Goal: Information Seeking & Learning: Get advice/opinions

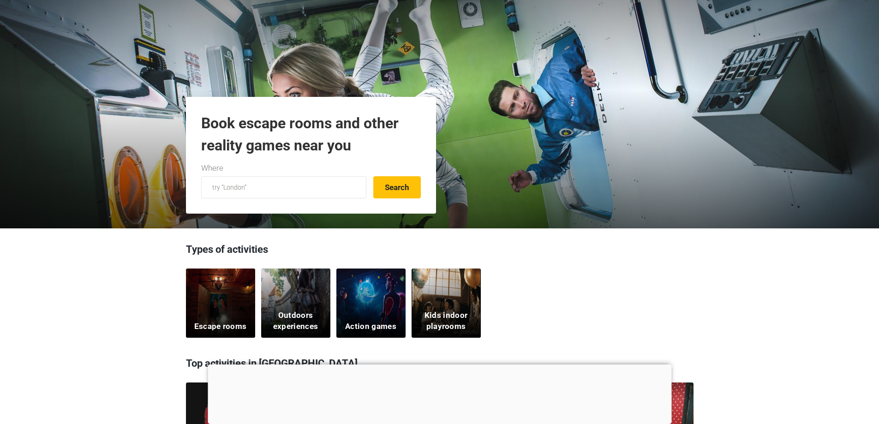
scroll to position [46, 0]
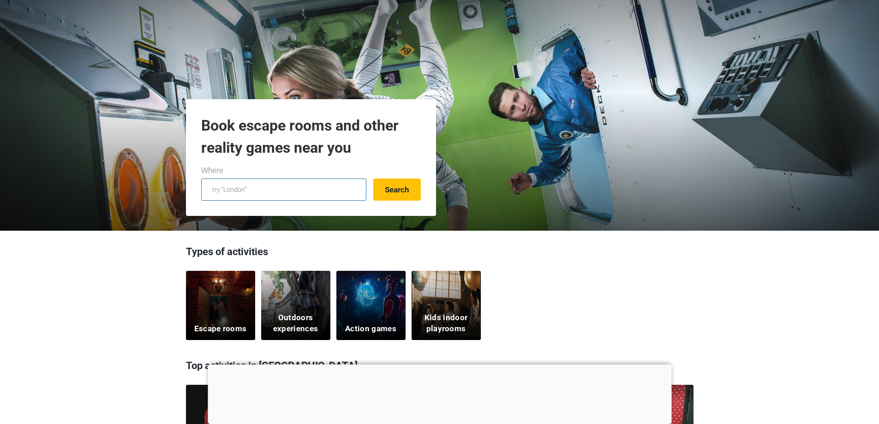
click at [320, 194] on input "text" at bounding box center [283, 189] width 165 height 22
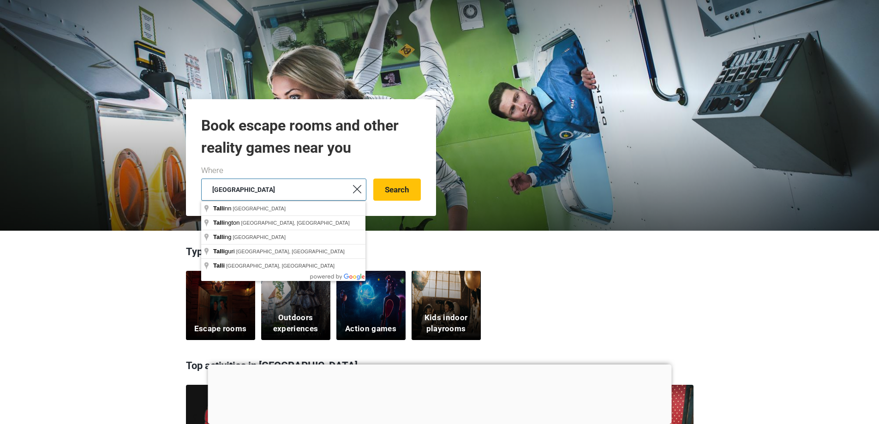
type input "tallinn"
click at [373, 178] on button "Search" at bounding box center [397, 189] width 48 height 22
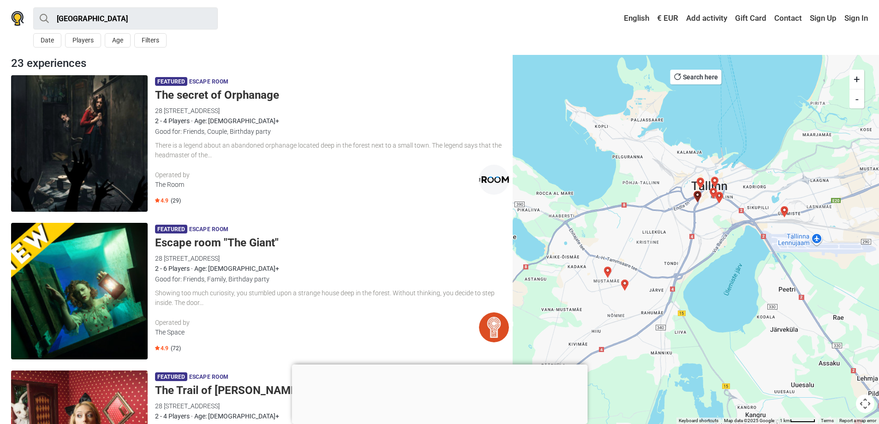
click at [243, 264] on div "2 - 6 Players · Age: 8+" at bounding box center [332, 268] width 354 height 10
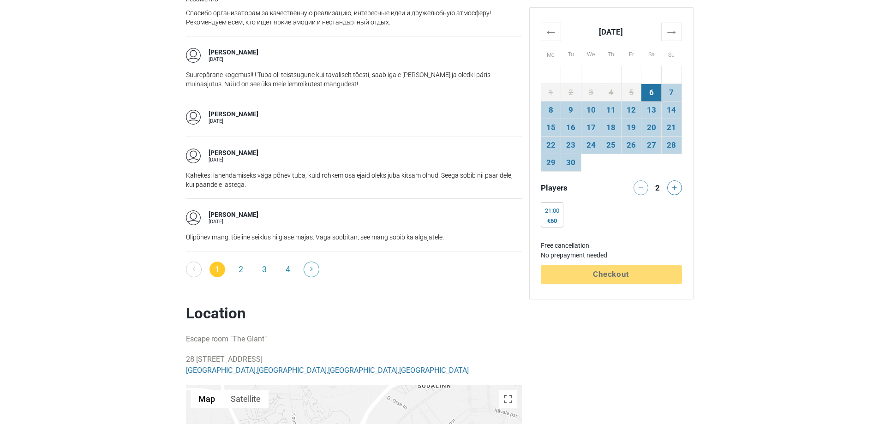
scroll to position [1559, 0]
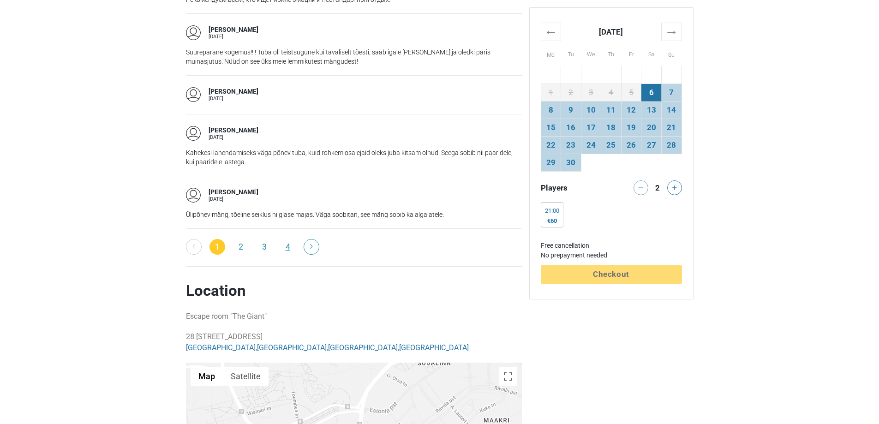
click at [291, 246] on link "4" at bounding box center [288, 247] width 16 height 16
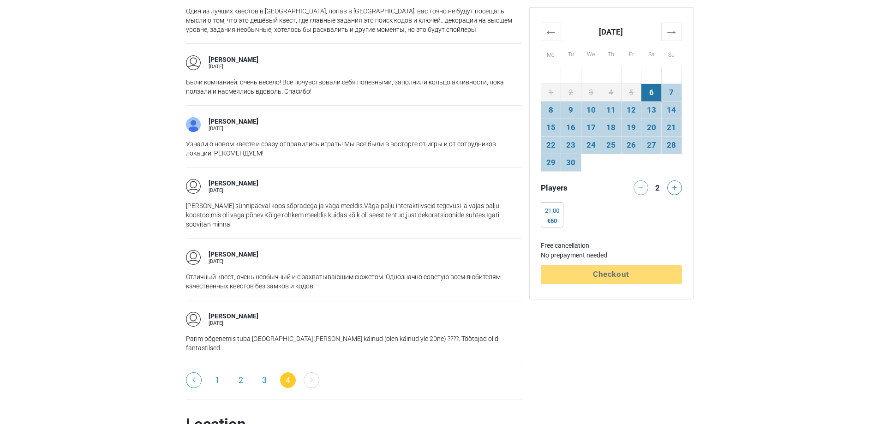
scroll to position [1023, 0]
click at [269, 372] on link "3" at bounding box center [264, 380] width 16 height 16
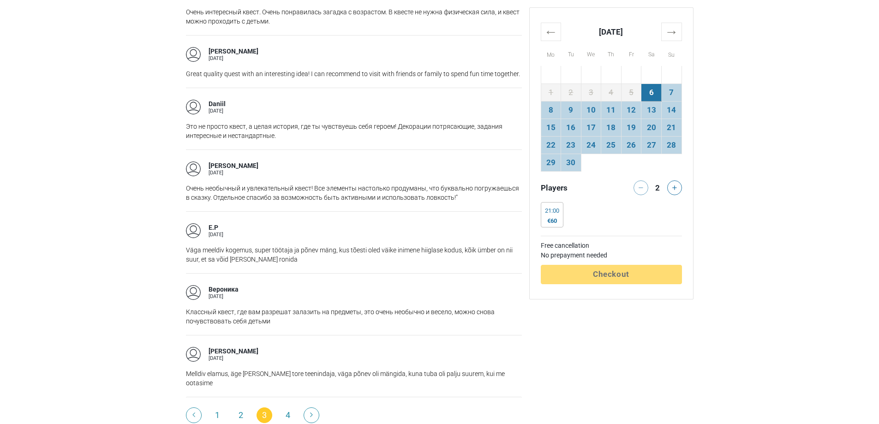
scroll to position [1319, 0]
click at [238, 406] on link "2" at bounding box center [241, 414] width 16 height 16
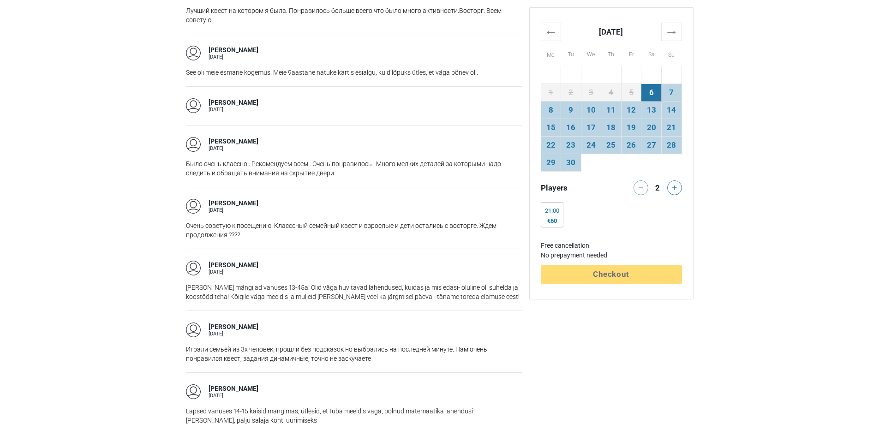
scroll to position [843, 0]
click at [240, 101] on div "Merle N. 18 April 2025" at bounding box center [354, 105] width 336 height 15
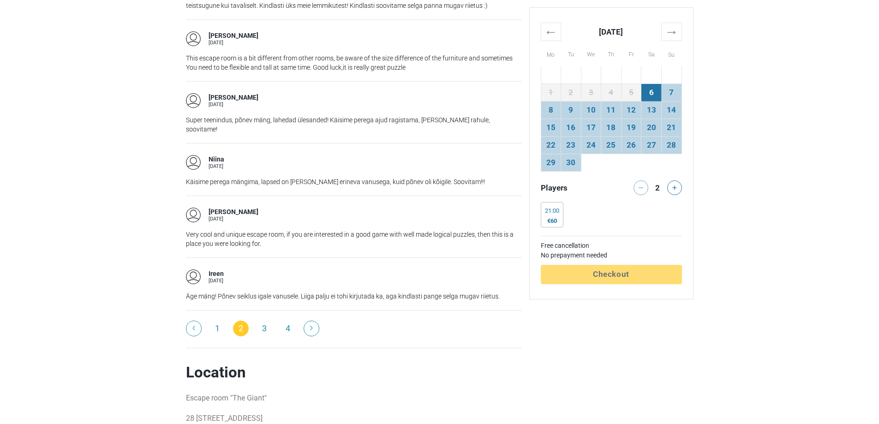
scroll to position [1381, 0]
click at [215, 322] on link "1" at bounding box center [217, 328] width 16 height 16
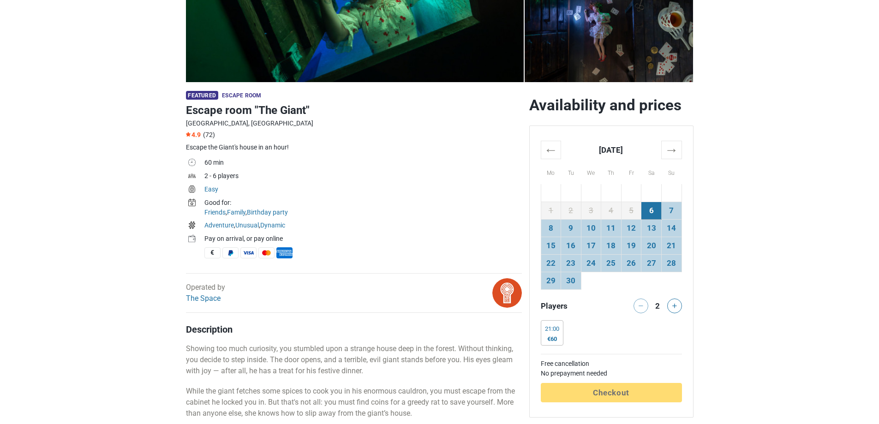
scroll to position [202, 0]
